Goal: Task Accomplishment & Management: Use online tool/utility

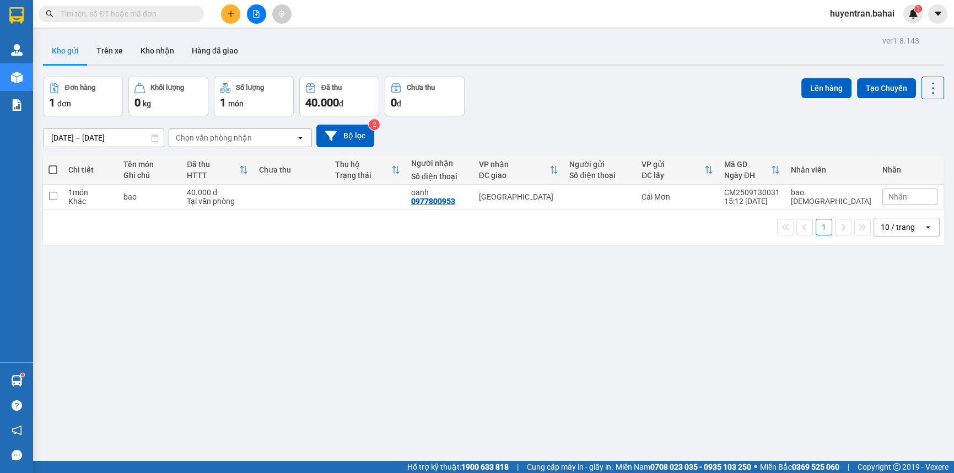
scroll to position [50, 0]
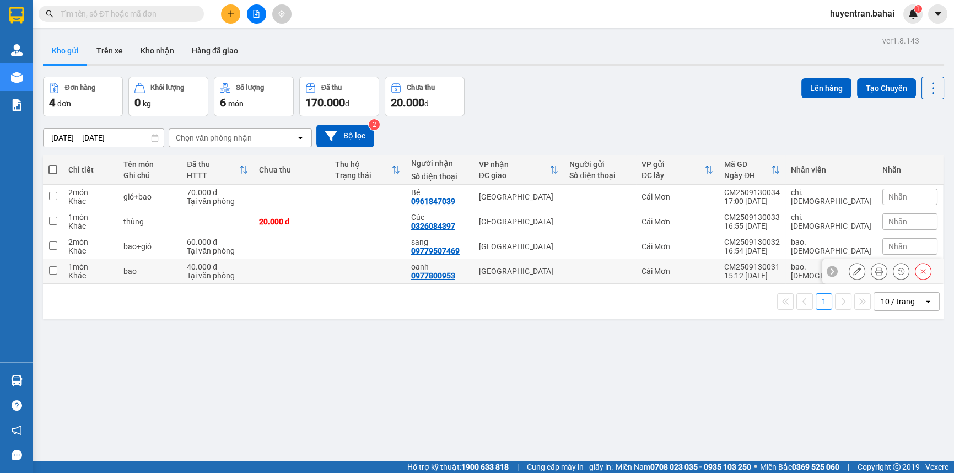
click at [50, 270] on input "checkbox" at bounding box center [53, 270] width 8 height 8
checkbox input "true"
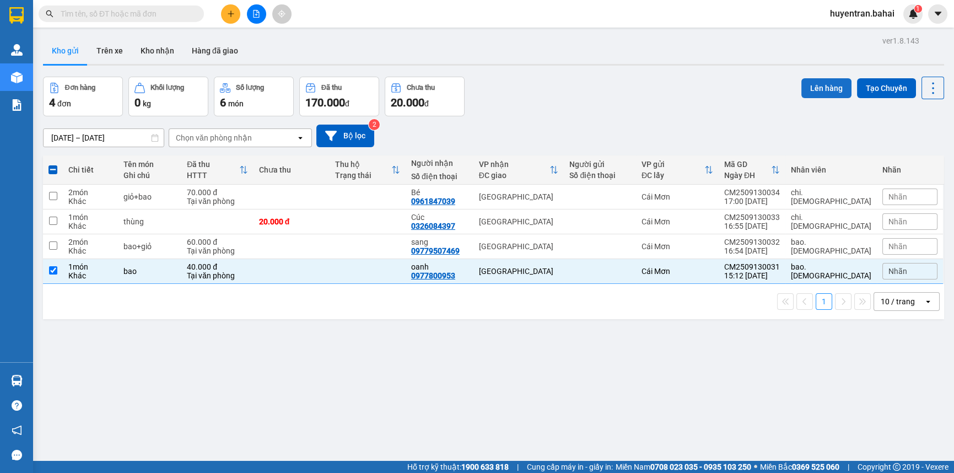
click at [825, 89] on button "Lên hàng" at bounding box center [827, 88] width 50 height 20
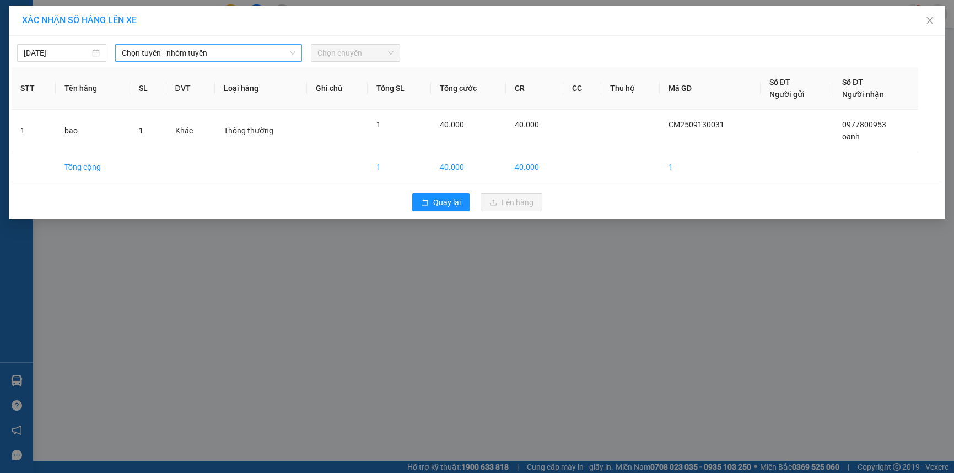
click at [167, 59] on span "Chọn tuyến - nhóm tuyến" at bounding box center [209, 53] width 174 height 17
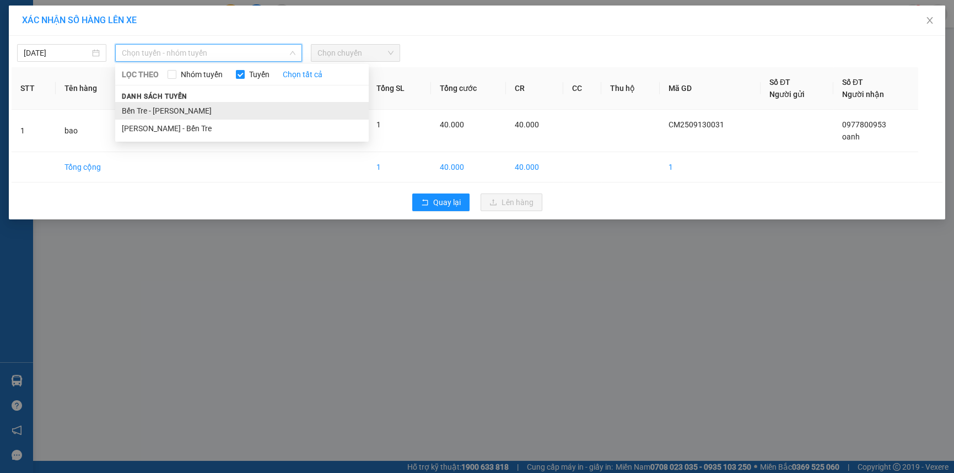
click at [172, 108] on li "Bến Tre - [PERSON_NAME]" at bounding box center [242, 111] width 254 height 18
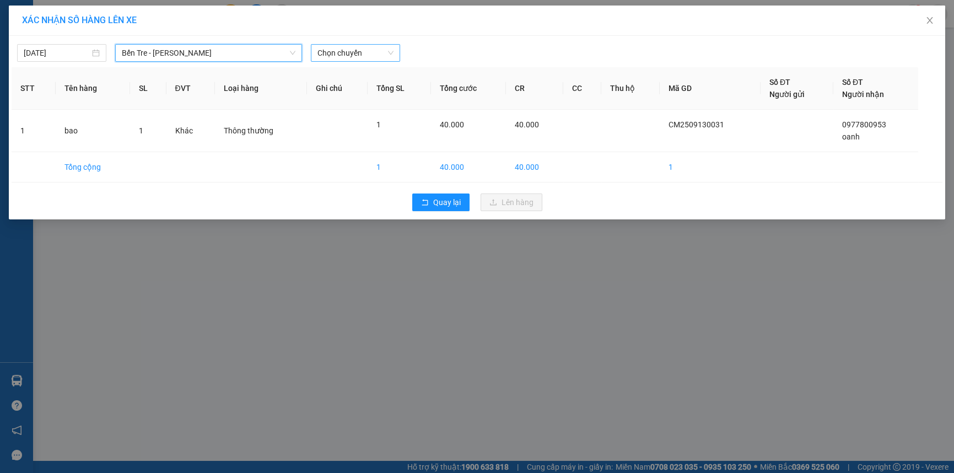
click at [345, 55] on span "Chọn chuyến" at bounding box center [356, 53] width 76 height 17
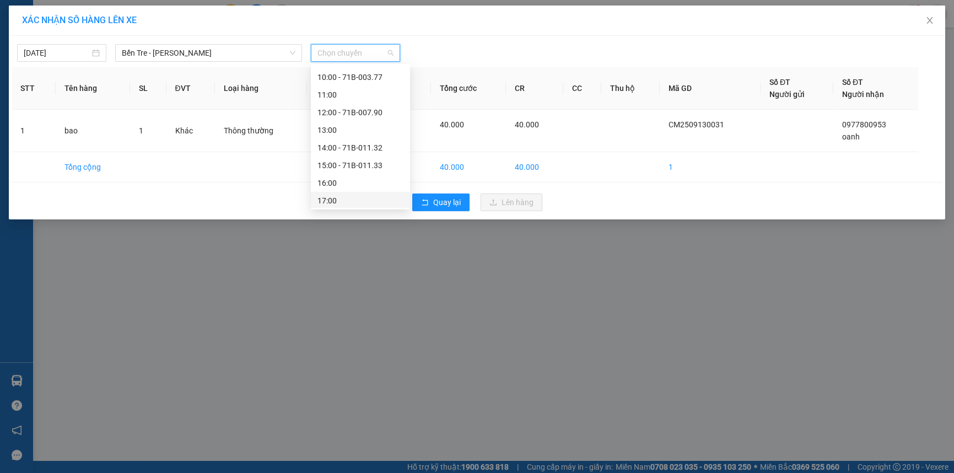
scroll to position [158, 0]
click at [366, 185] on div "16:00" at bounding box center [361, 181] width 86 height 12
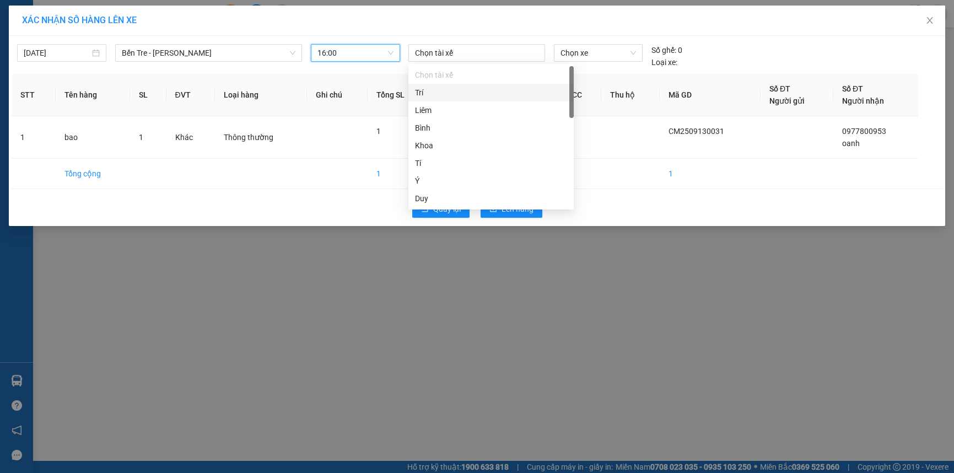
drag, startPoint x: 457, startPoint y: 53, endPoint x: 452, endPoint y: 81, distance: 27.9
click at [457, 55] on div at bounding box center [477, 52] width 132 height 13
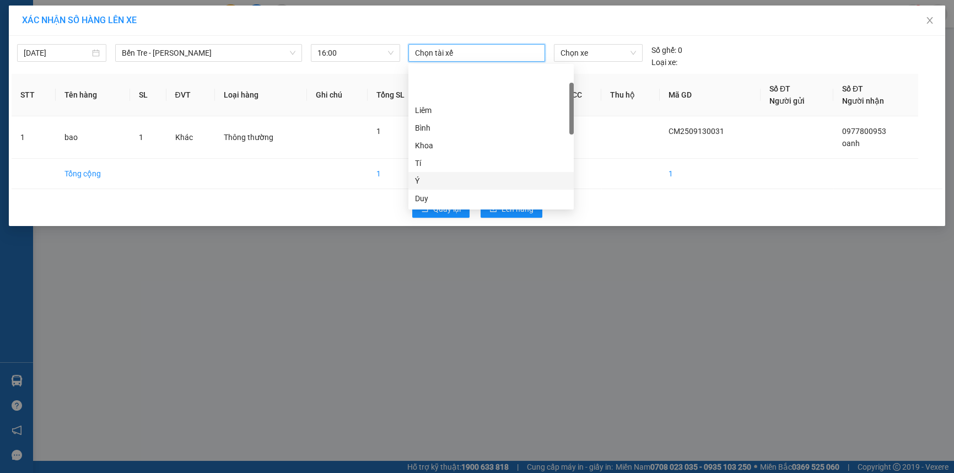
scroll to position [100, 0]
click at [468, 133] on div "Nhân" at bounding box center [491, 134] width 152 height 12
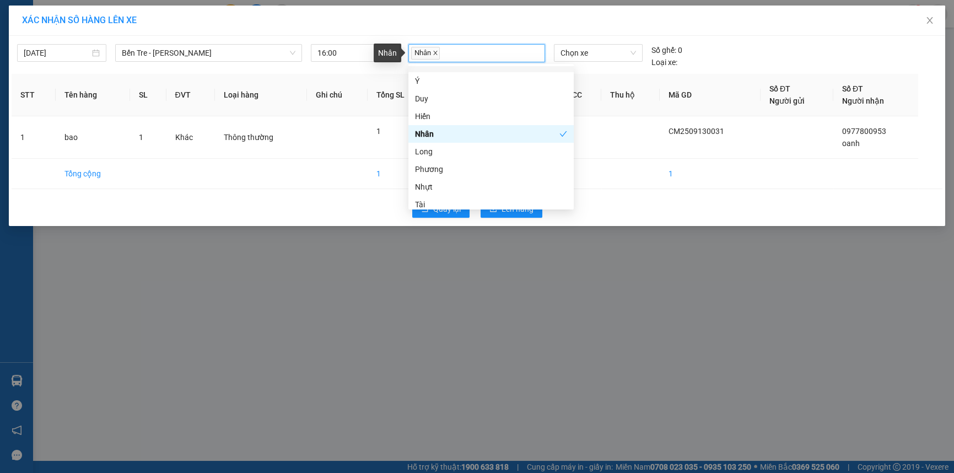
click at [436, 52] on icon "close" at bounding box center [435, 53] width 4 height 4
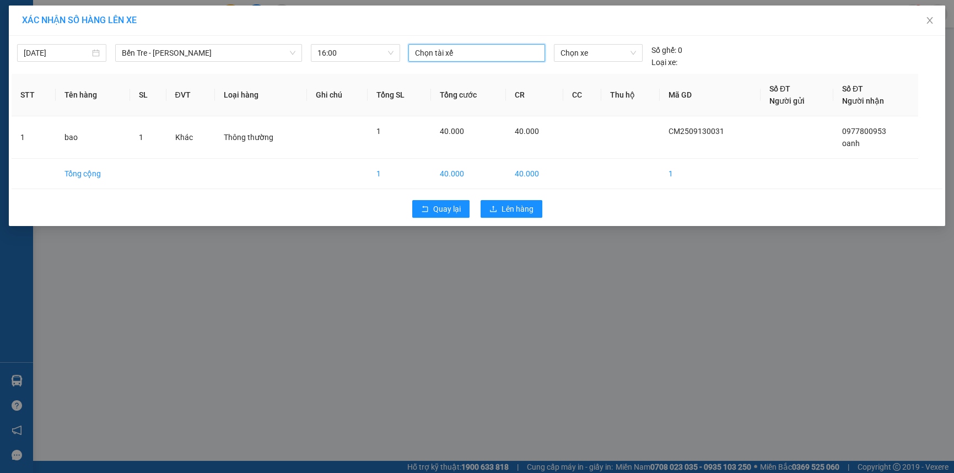
click at [456, 57] on div at bounding box center [477, 52] width 132 height 13
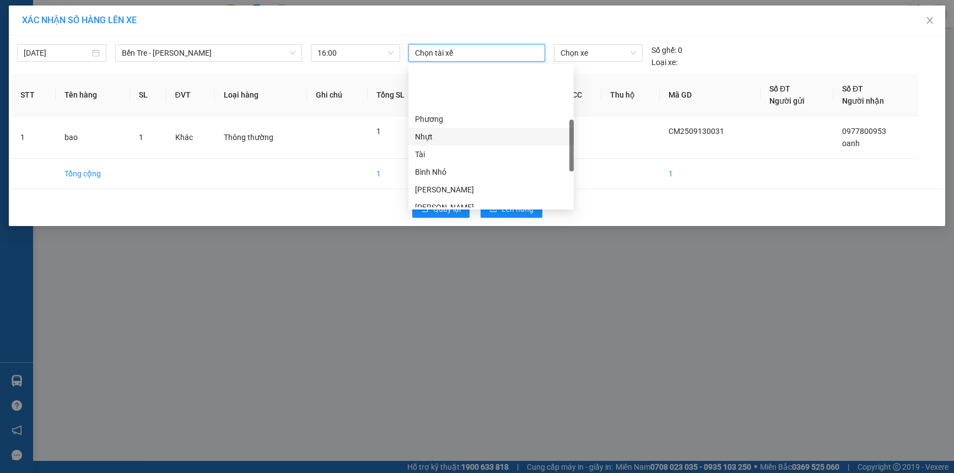
scroll to position [250, 0]
click at [461, 146] on div "Tâm" at bounding box center [491, 142] width 152 height 12
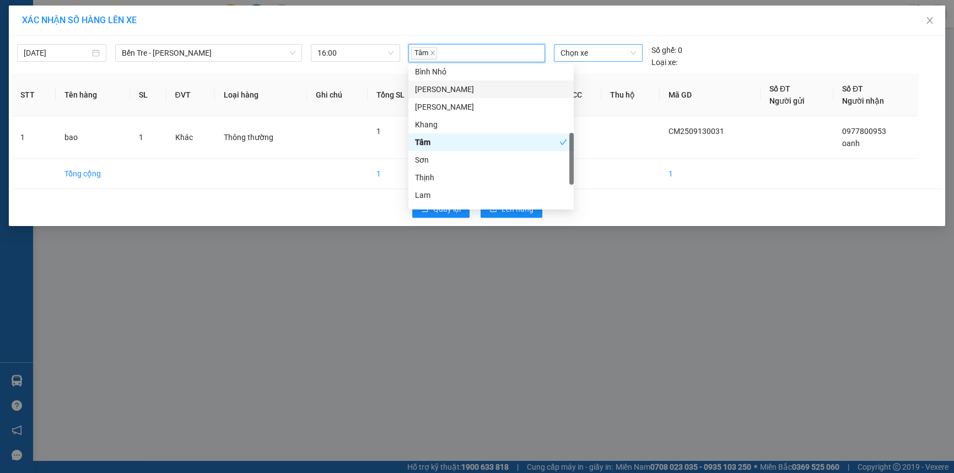
click at [599, 51] on span "Chọn xe" at bounding box center [598, 53] width 75 height 17
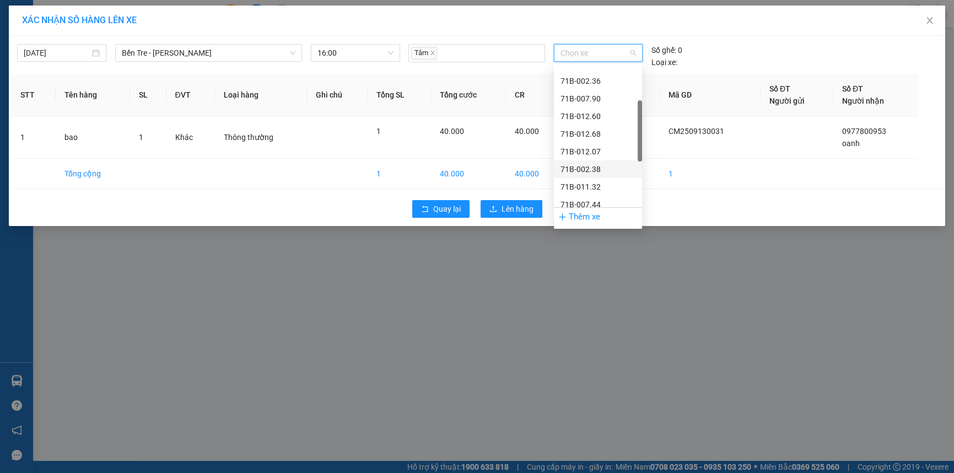
scroll to position [0, 0]
click at [593, 126] on div "71B-007.96" at bounding box center [598, 128] width 75 height 12
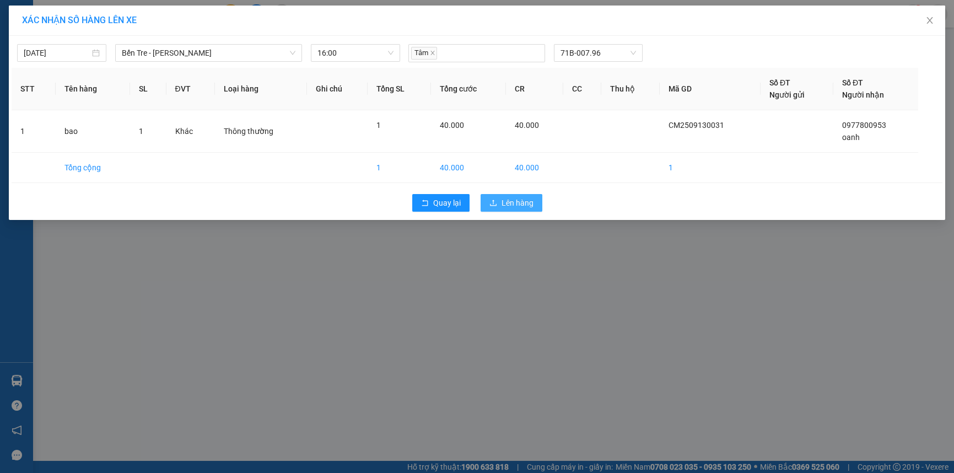
click at [529, 204] on span "Lên hàng" at bounding box center [518, 203] width 32 height 12
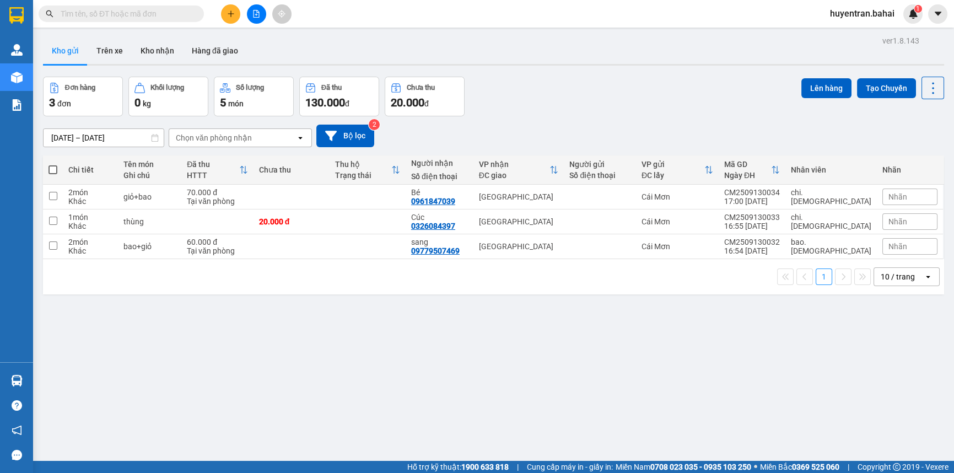
click at [50, 167] on span at bounding box center [53, 169] width 9 height 9
click at [53, 164] on input "checkbox" at bounding box center [53, 164] width 0 height 0
checkbox input "true"
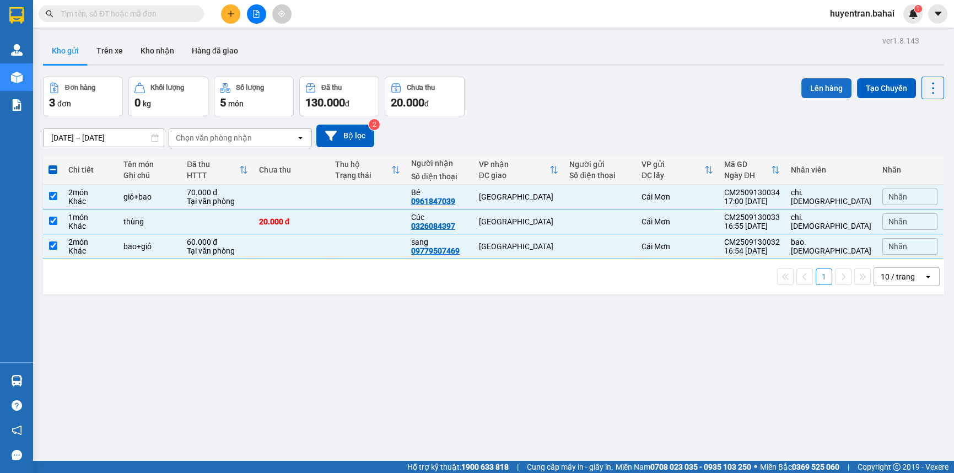
click at [827, 81] on button "Lên hàng" at bounding box center [827, 88] width 50 height 20
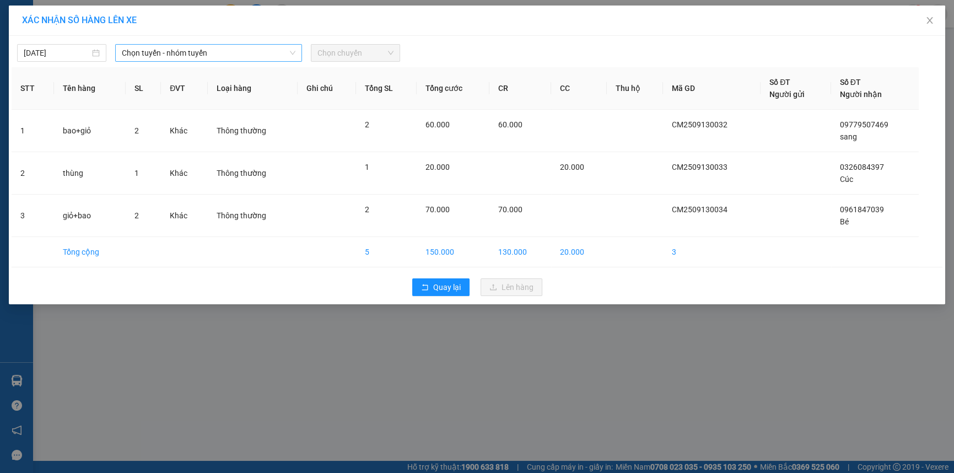
click at [204, 46] on span "Chọn tuyến - nhóm tuyến" at bounding box center [209, 53] width 174 height 17
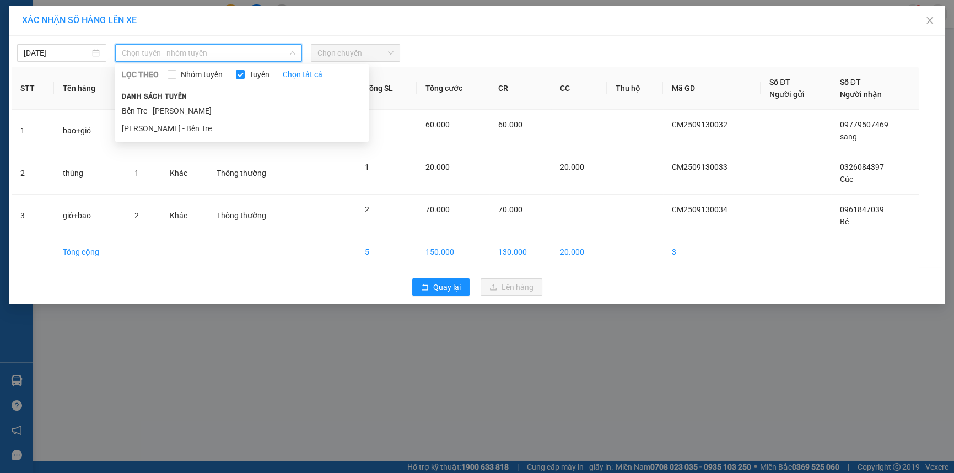
drag, startPoint x: 213, startPoint y: 110, endPoint x: 240, endPoint y: 92, distance: 33.3
click at [216, 108] on li "Bến Tre - [PERSON_NAME]" at bounding box center [242, 111] width 254 height 18
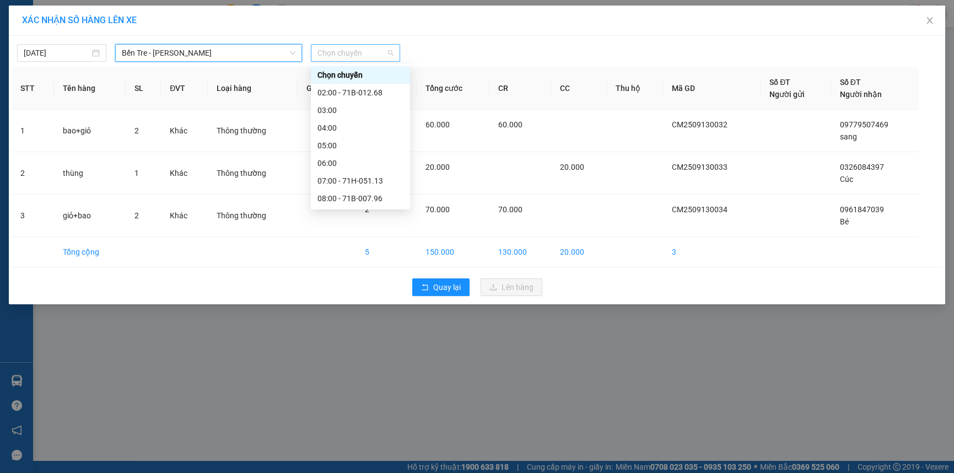
click at [362, 52] on span "Chọn chuyến" at bounding box center [356, 53] width 76 height 17
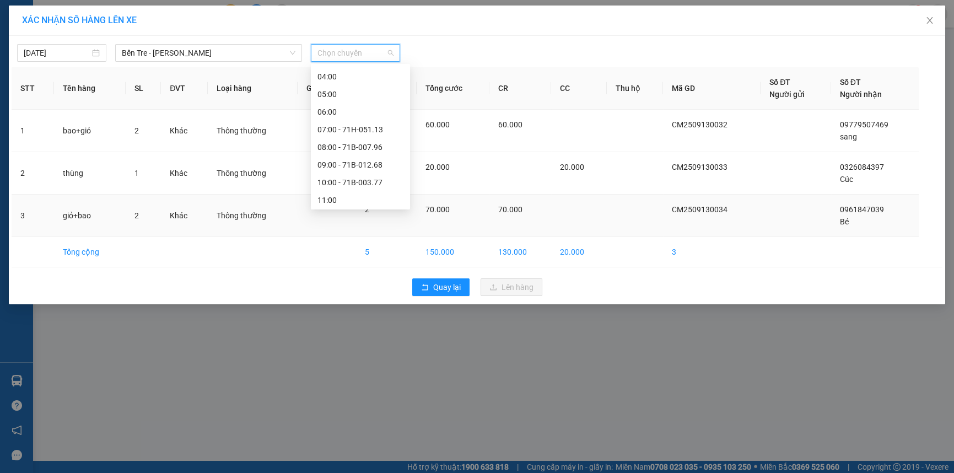
scroll to position [158, 0]
click at [361, 199] on div "17:00" at bounding box center [361, 199] width 86 height 12
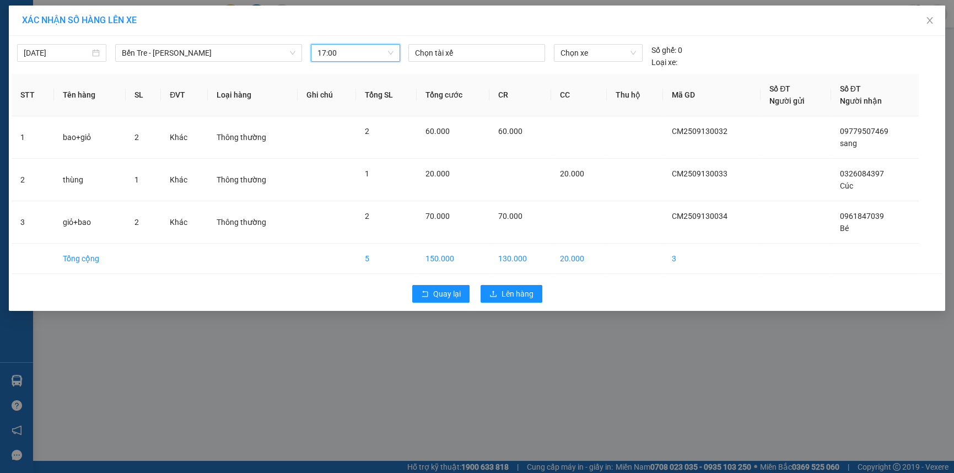
drag, startPoint x: 435, startPoint y: 51, endPoint x: 438, endPoint y: 64, distance: 13.6
click at [436, 53] on div at bounding box center [477, 52] width 132 height 13
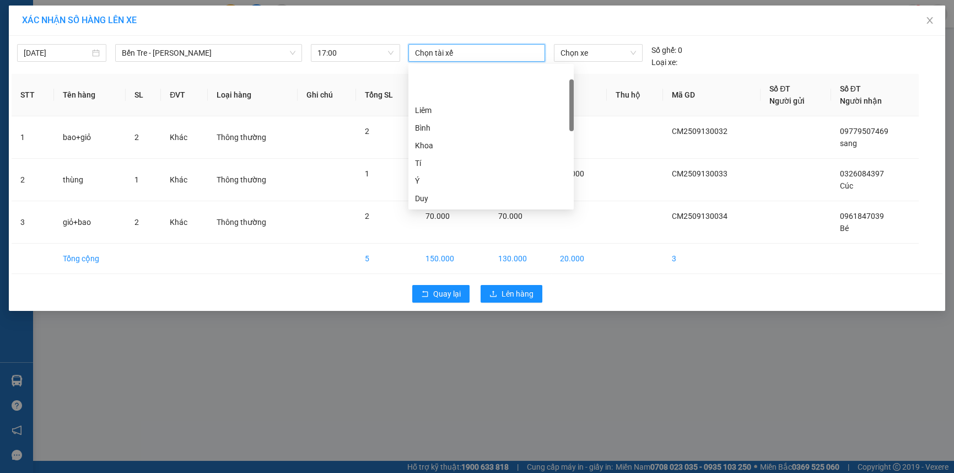
scroll to position [50, 0]
drag, startPoint x: 457, startPoint y: 128, endPoint x: 511, endPoint y: 95, distance: 63.4
click at [457, 126] on div "Ý" at bounding box center [491, 131] width 152 height 12
click at [596, 51] on span "Chọn xe" at bounding box center [598, 53] width 75 height 17
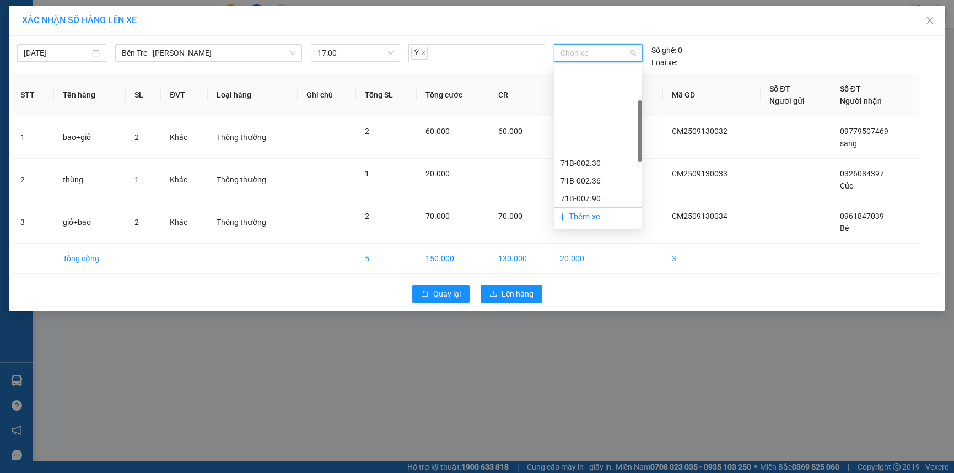
scroll to position [100, 0]
click at [590, 116] on div "71B-012.60" at bounding box center [598, 116] width 75 height 12
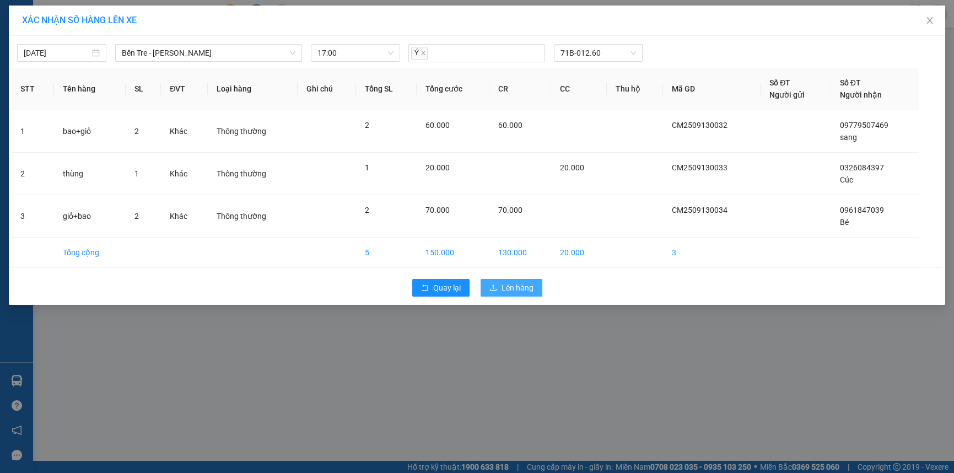
drag, startPoint x: 530, startPoint y: 286, endPoint x: 556, endPoint y: 270, distance: 30.9
click at [531, 286] on span "Lên hàng" at bounding box center [518, 288] width 32 height 12
